Goal: Contribute content

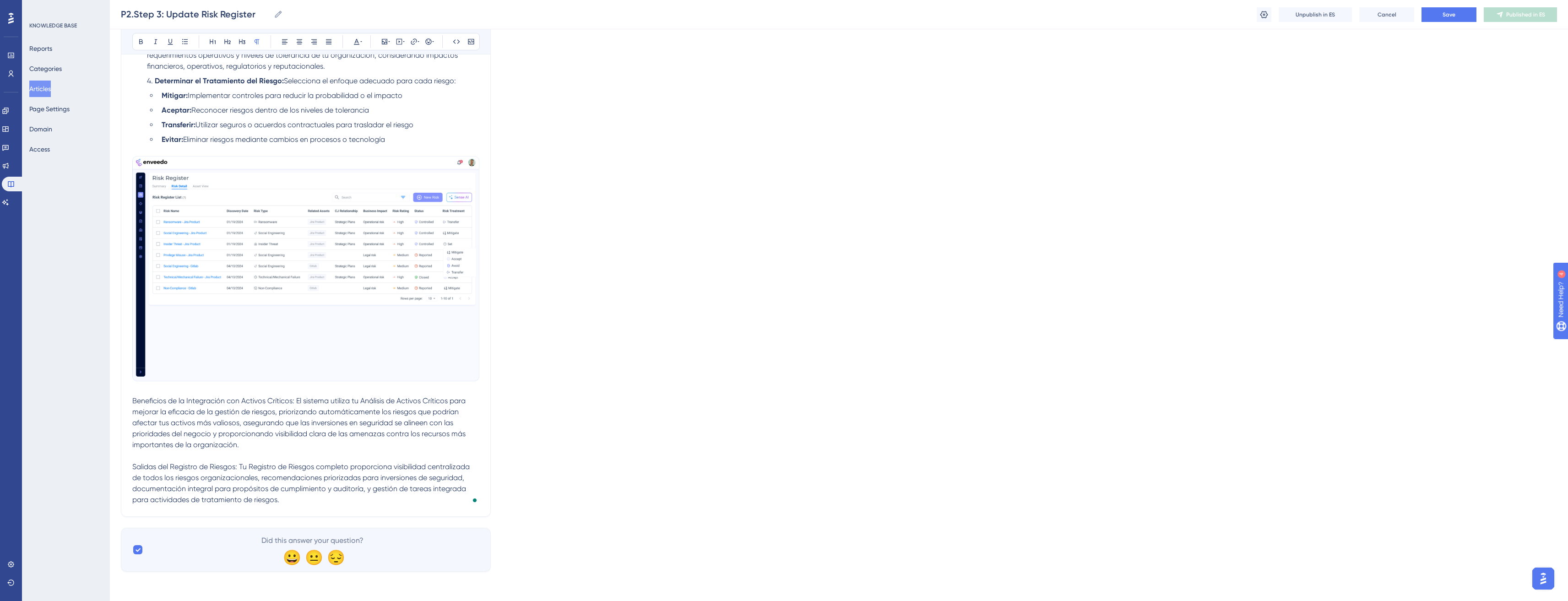
scroll to position [780, 0]
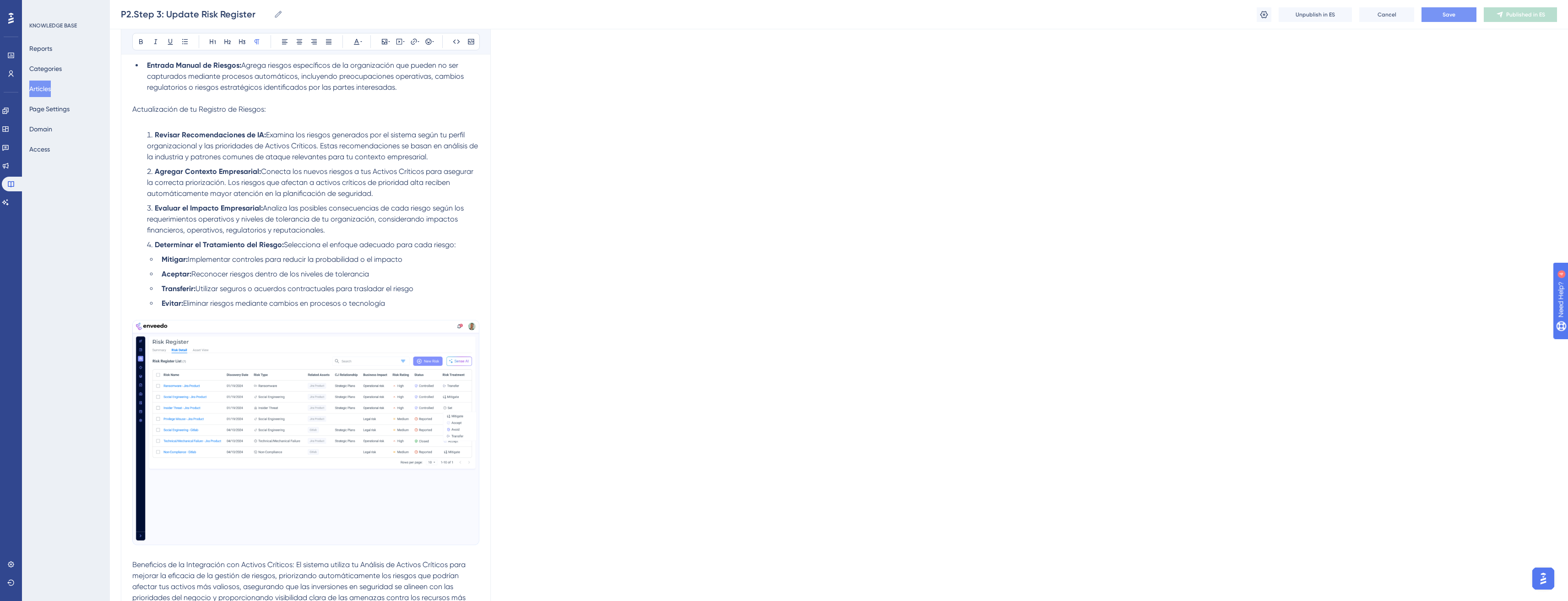
click at [1428, 20] on button "Save" at bounding box center [1449, 15] width 55 height 15
click at [1546, 15] on button "Publish in ES" at bounding box center [1519, 15] width 73 height 15
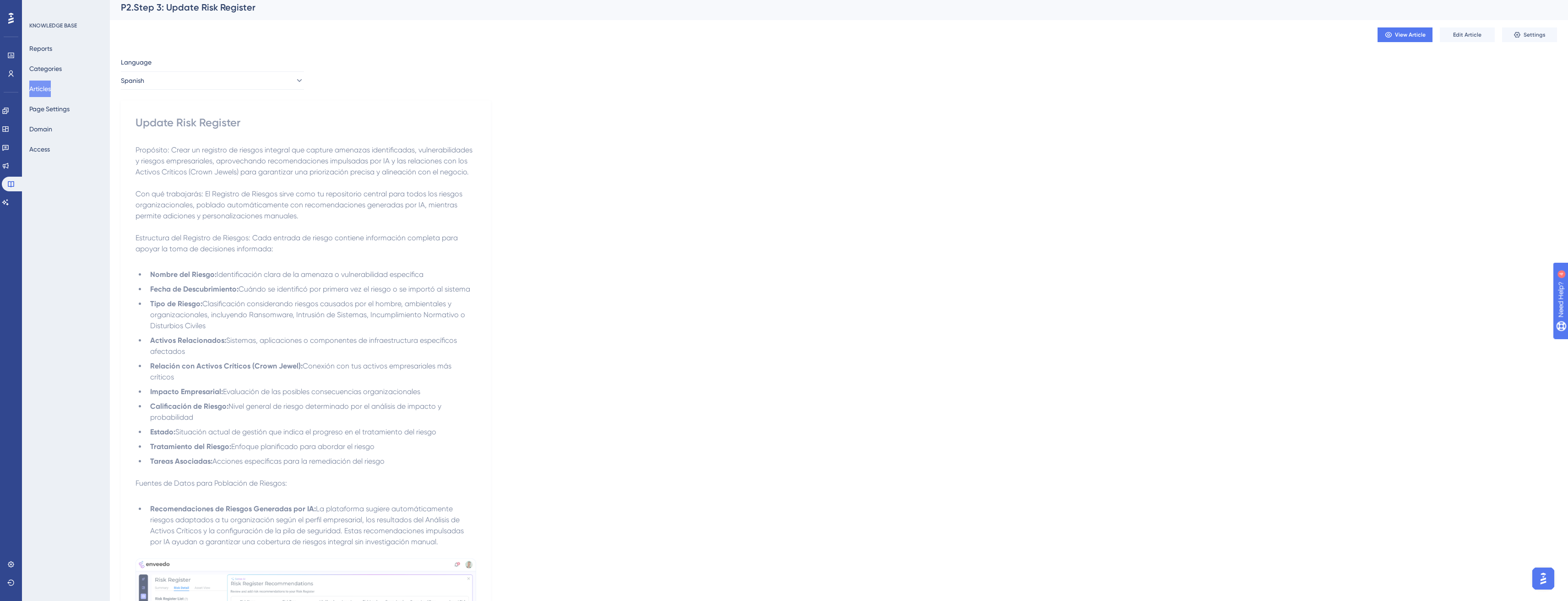
scroll to position [0, 0]
click at [36, 89] on button "Articles" at bounding box center [40, 89] width 22 height 16
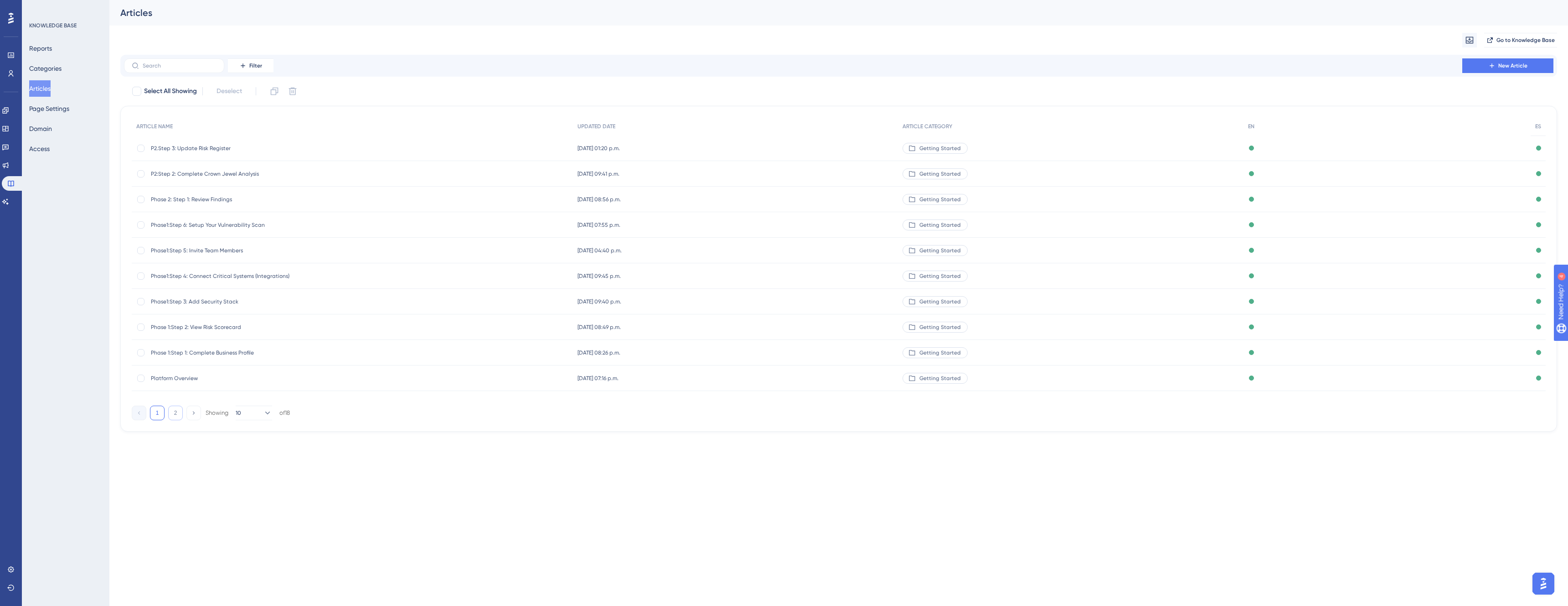
click at [176, 408] on button "2" at bounding box center [175, 412] width 15 height 15
click at [199, 200] on span "P2.Step 4: Complete an Assessment" at bounding box center [224, 200] width 146 height 8
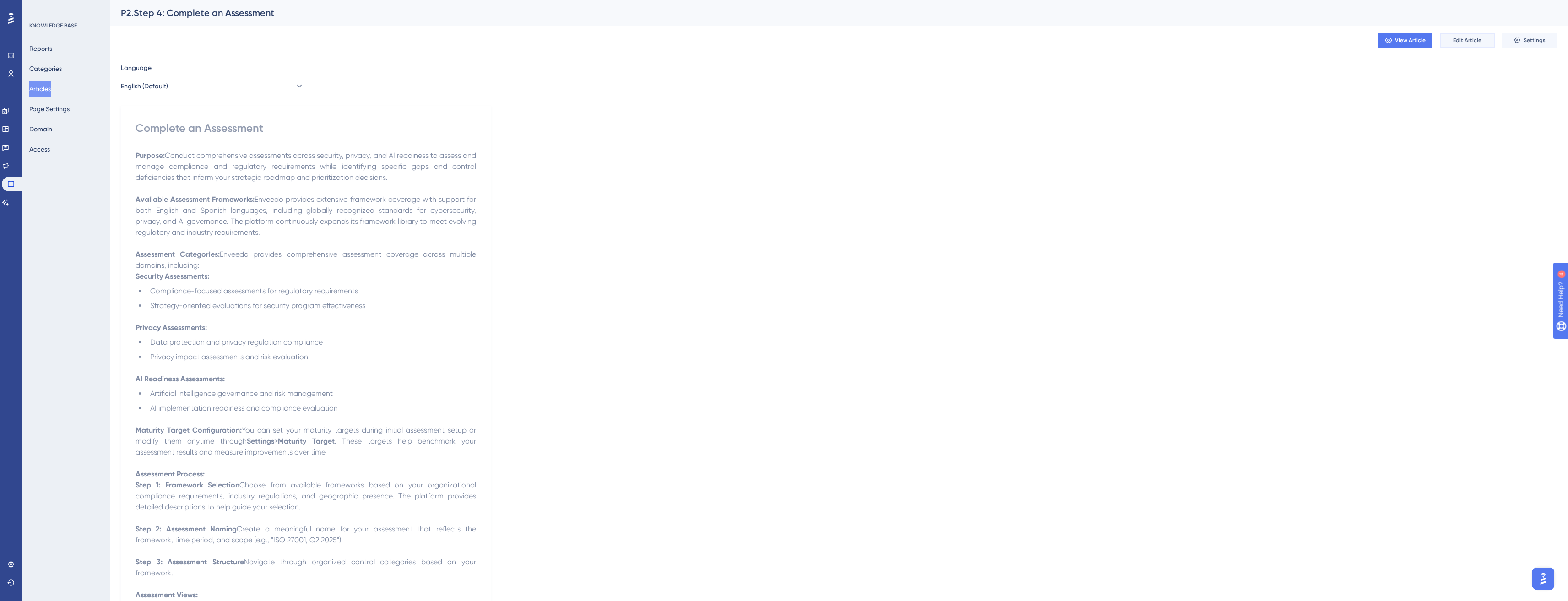
click at [1480, 39] on span "Edit Article" at bounding box center [1467, 41] width 29 height 8
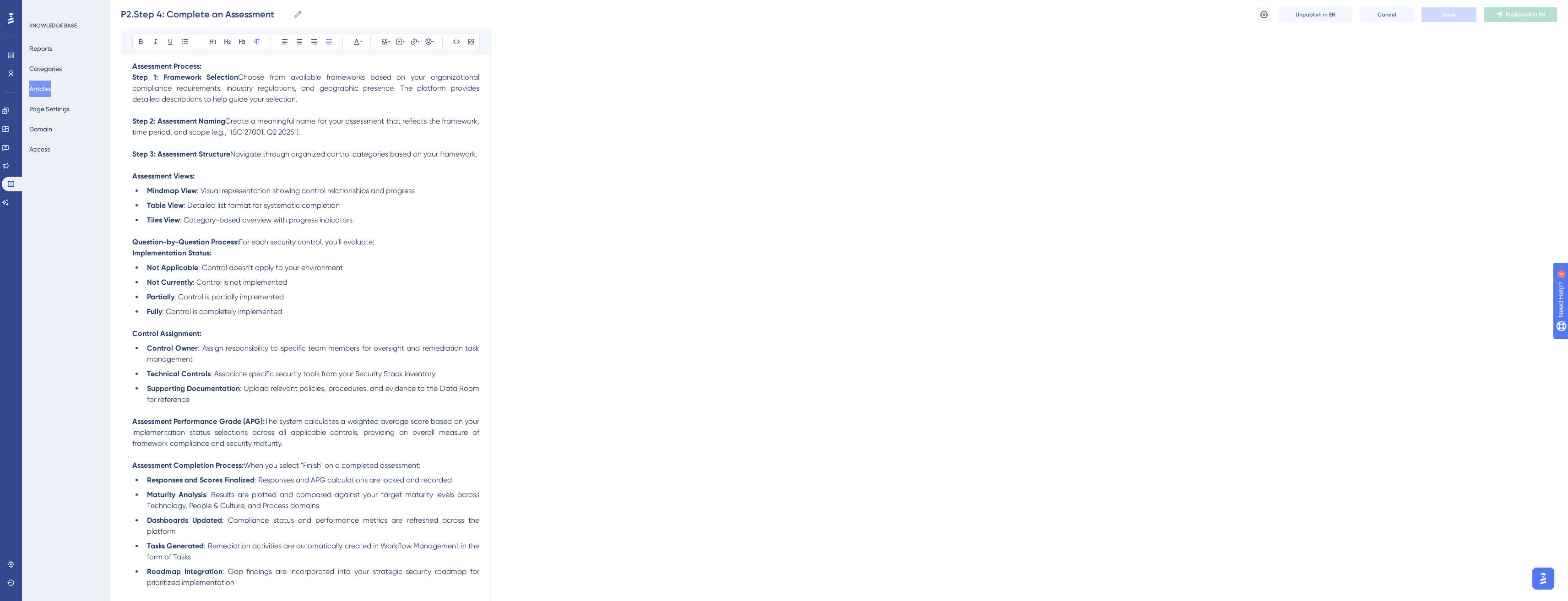
scroll to position [408, 0]
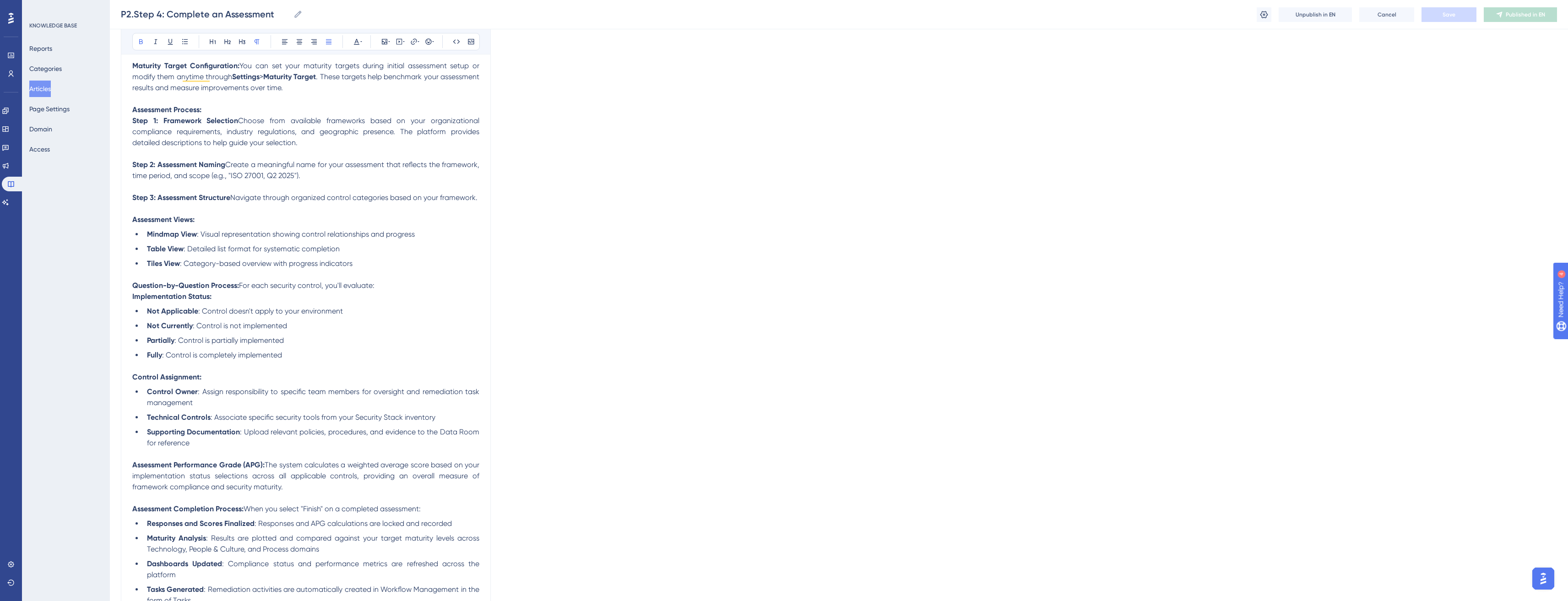
click at [422, 154] on p "To enrich screen reader interactions, please activate Accessibility in Grammarl…" at bounding box center [306, 153] width 347 height 11
click at [426, 143] on p "Step 1: Framework Selection Choose from available frameworks based on your orga…" at bounding box center [306, 132] width 347 height 33
